Goal: Browse casually: Explore the website without a specific task or goal

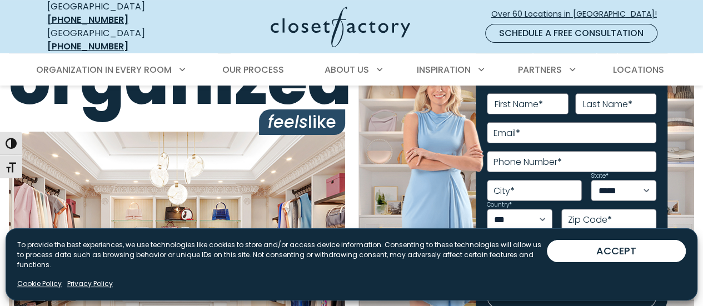
scroll to position [62, 0]
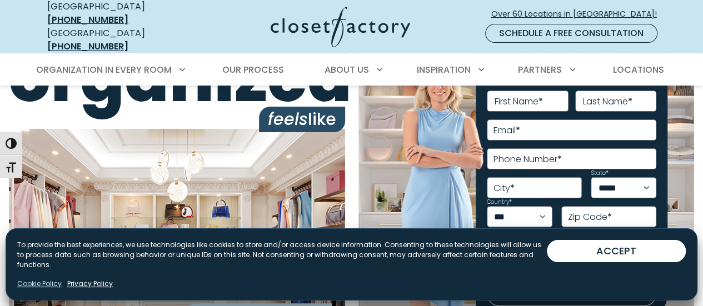
click at [31, 283] on link "Cookie Policy" at bounding box center [39, 284] width 44 height 10
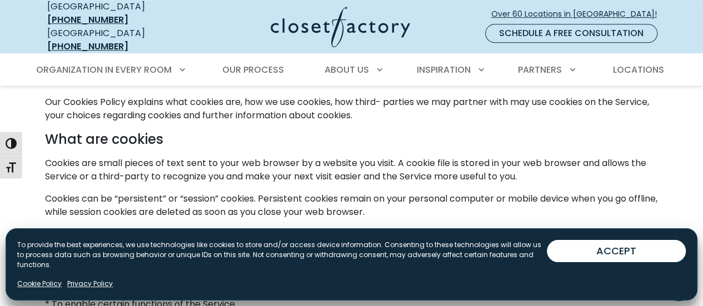
scroll to position [337, 0]
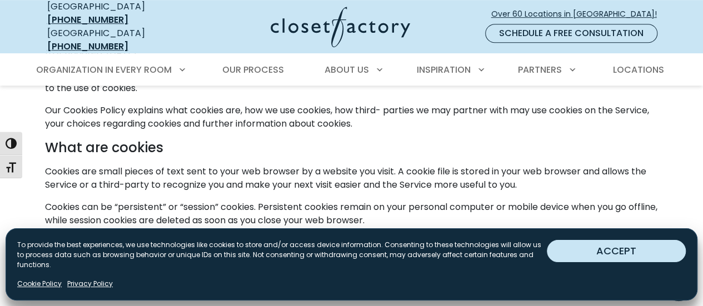
click at [656, 256] on button "ACCEPT" at bounding box center [616, 251] width 139 height 22
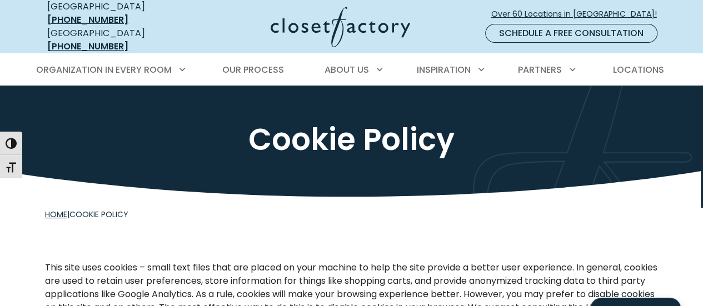
scroll to position [0, 0]
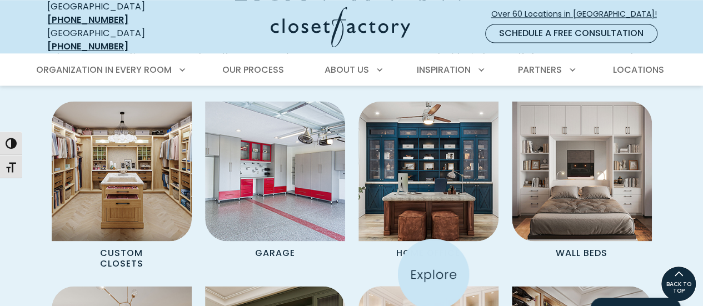
scroll to position [865, 0]
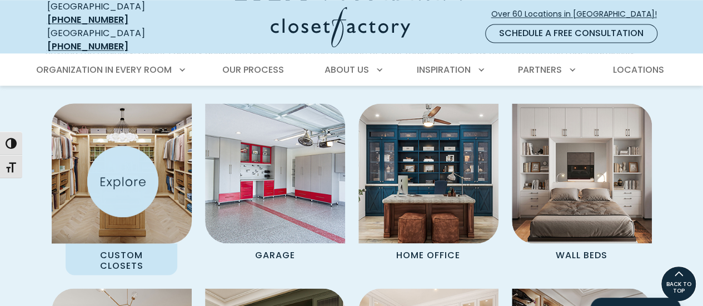
click at [123, 182] on img "Spaces Grid" at bounding box center [121, 174] width 154 height 154
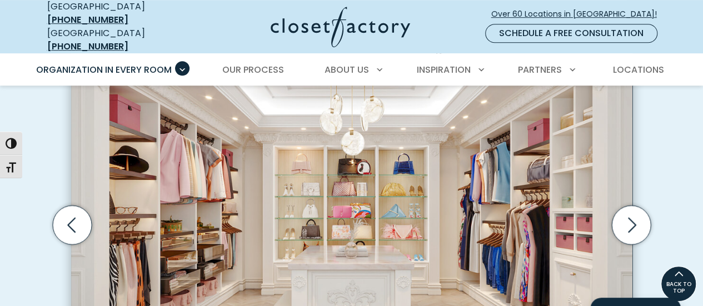
scroll to position [350, 0]
click at [633, 221] on icon "Next slide" at bounding box center [630, 224] width 39 height 39
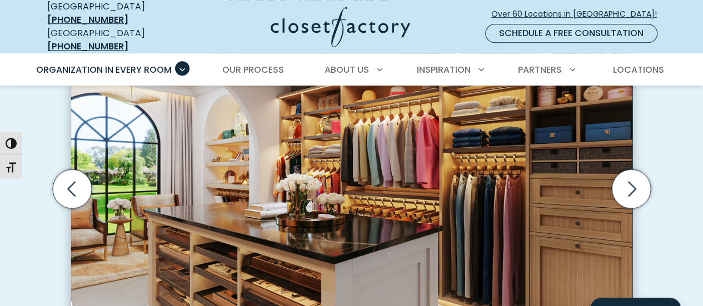
scroll to position [387, 0]
click at [633, 182] on icon "Next slide" at bounding box center [632, 188] width 8 height 15
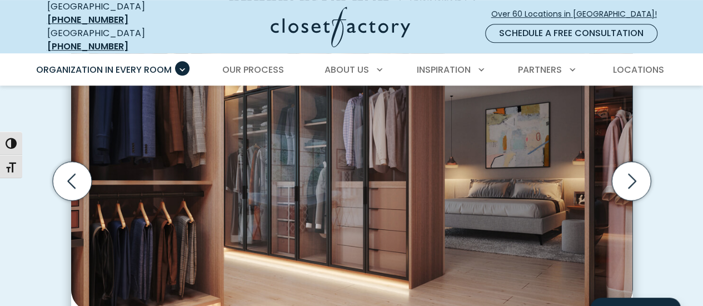
scroll to position [406, 0]
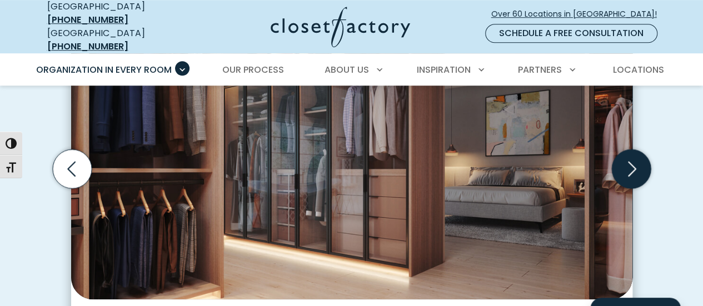
click at [634, 161] on icon "Next slide" at bounding box center [632, 168] width 8 height 15
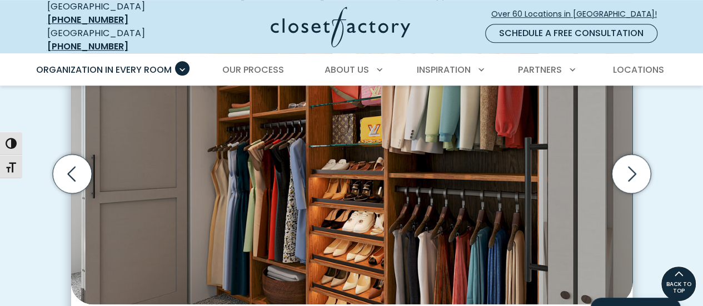
scroll to position [400, 0]
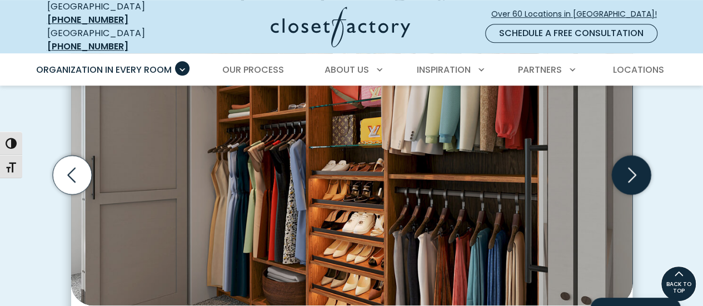
click at [639, 171] on icon "Next slide" at bounding box center [630, 174] width 39 height 39
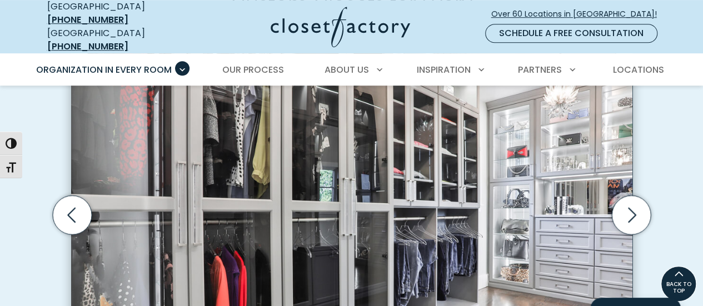
scroll to position [357, 0]
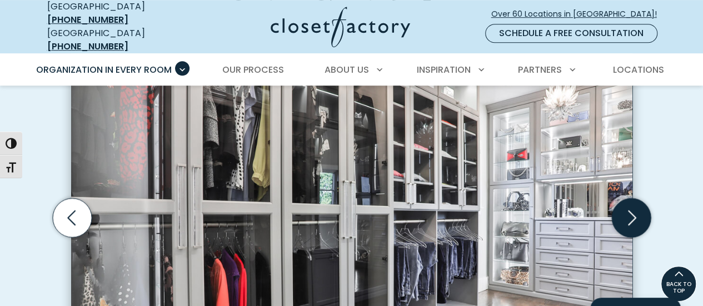
click at [635, 215] on icon "Next slide" at bounding box center [630, 217] width 39 height 39
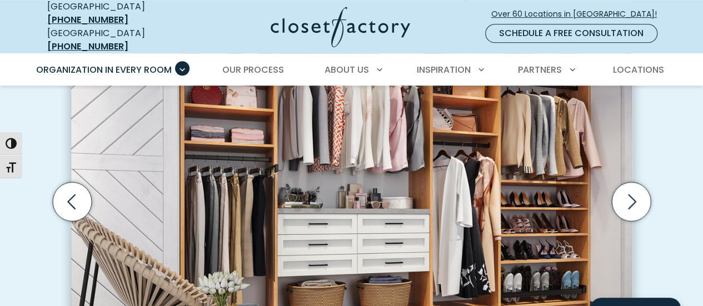
scroll to position [375, 0]
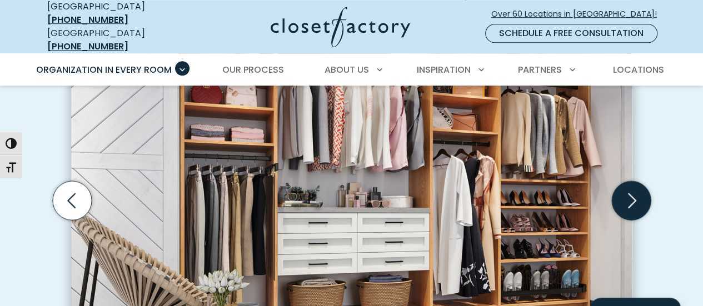
click at [633, 197] on icon "Next slide" at bounding box center [630, 200] width 39 height 39
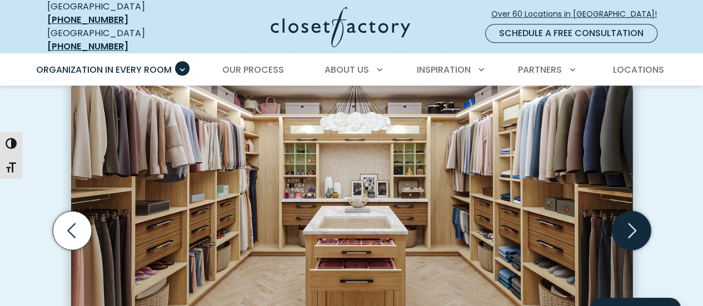
scroll to position [345, 0]
click at [630, 221] on icon "Next slide" at bounding box center [630, 229] width 39 height 39
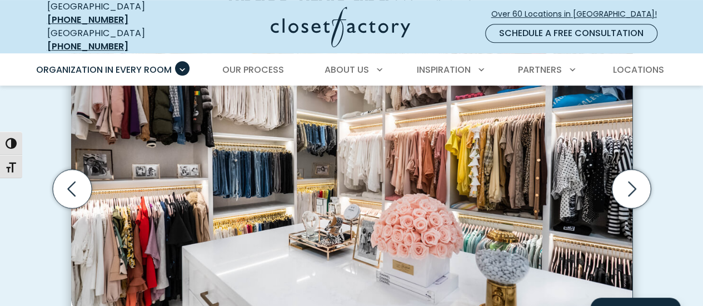
scroll to position [387, 0]
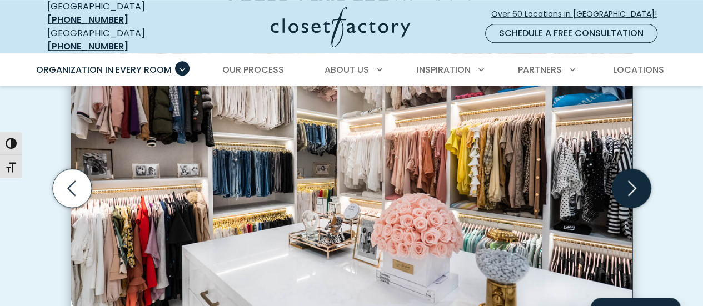
click at [630, 183] on icon "Next slide" at bounding box center [630, 187] width 39 height 39
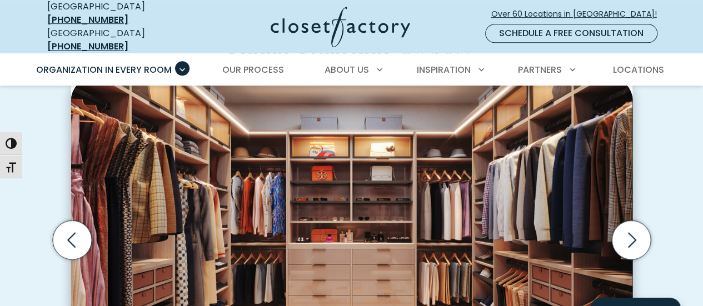
scroll to position [336, 0]
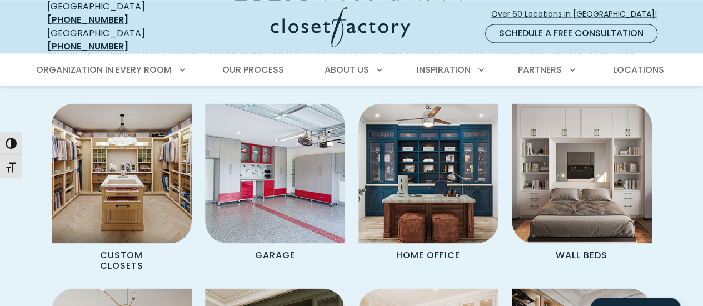
scroll to position [866, 0]
